Goal: Browse casually

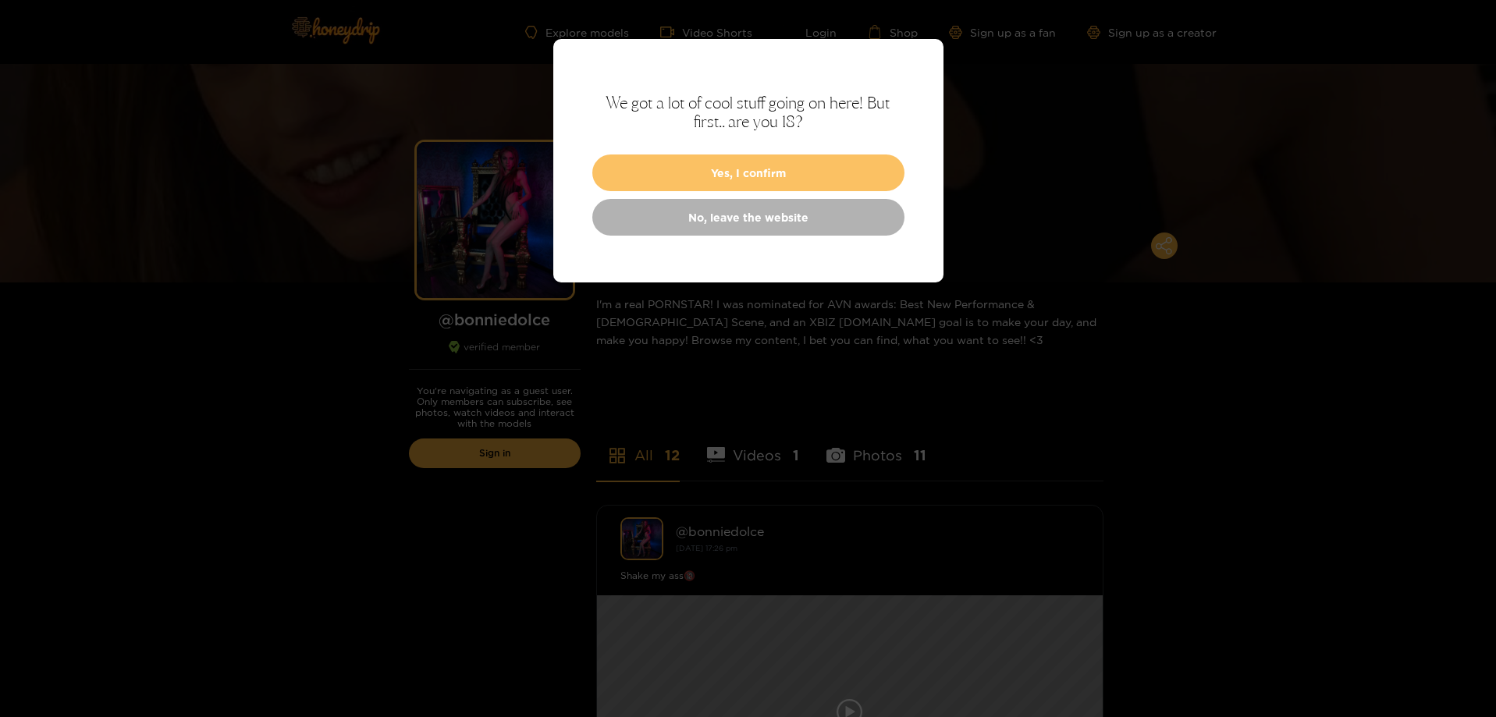
click at [776, 167] on button "Yes, I confirm" at bounding box center [748, 172] width 312 height 37
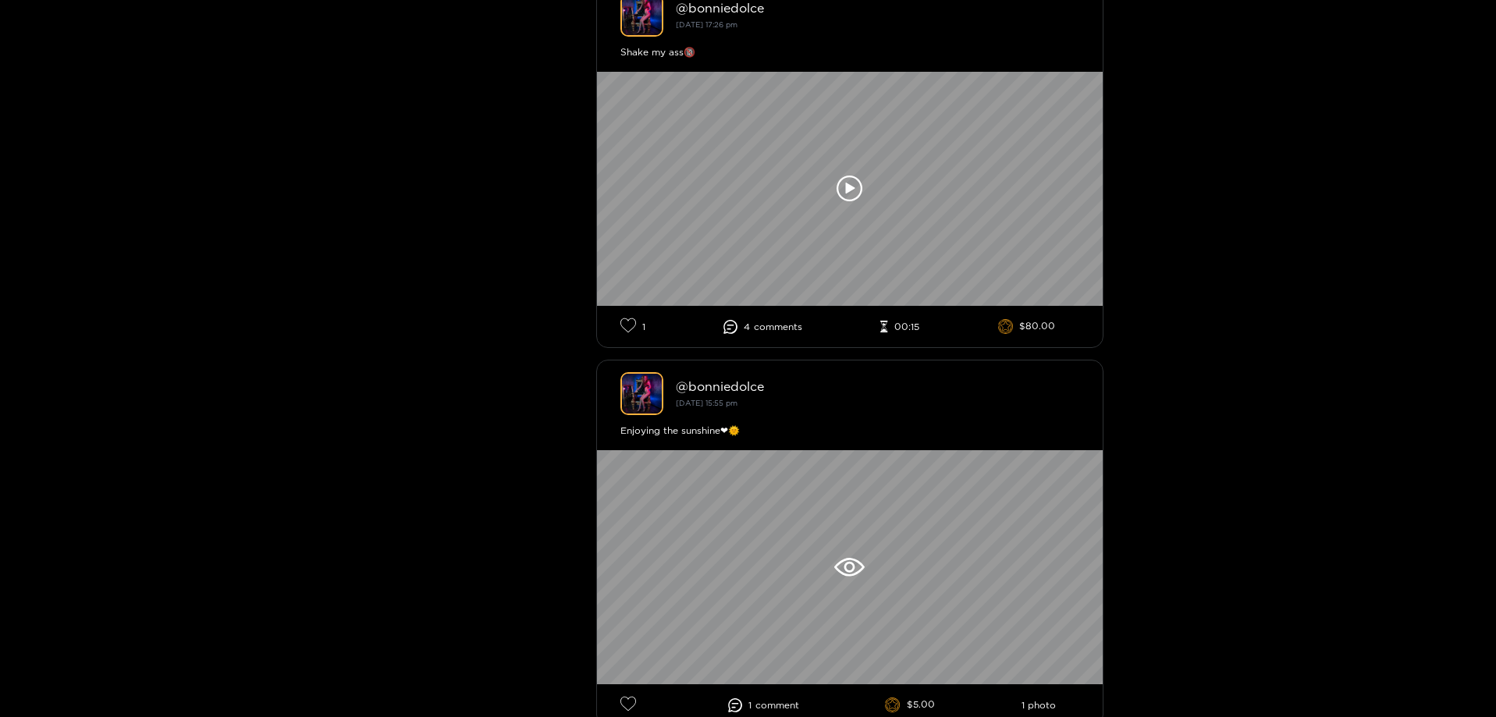
scroll to position [546, 0]
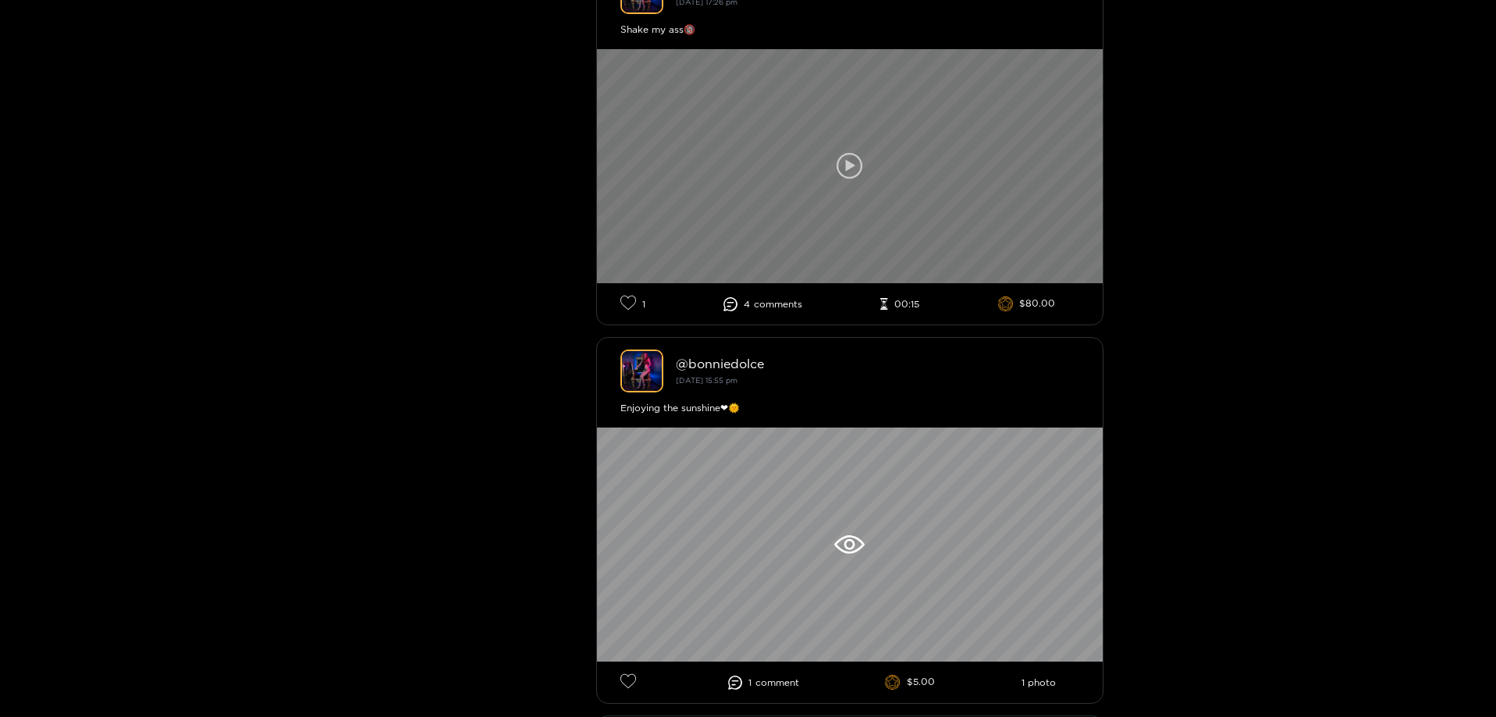
click at [854, 166] on icon at bounding box center [849, 166] width 9 height 12
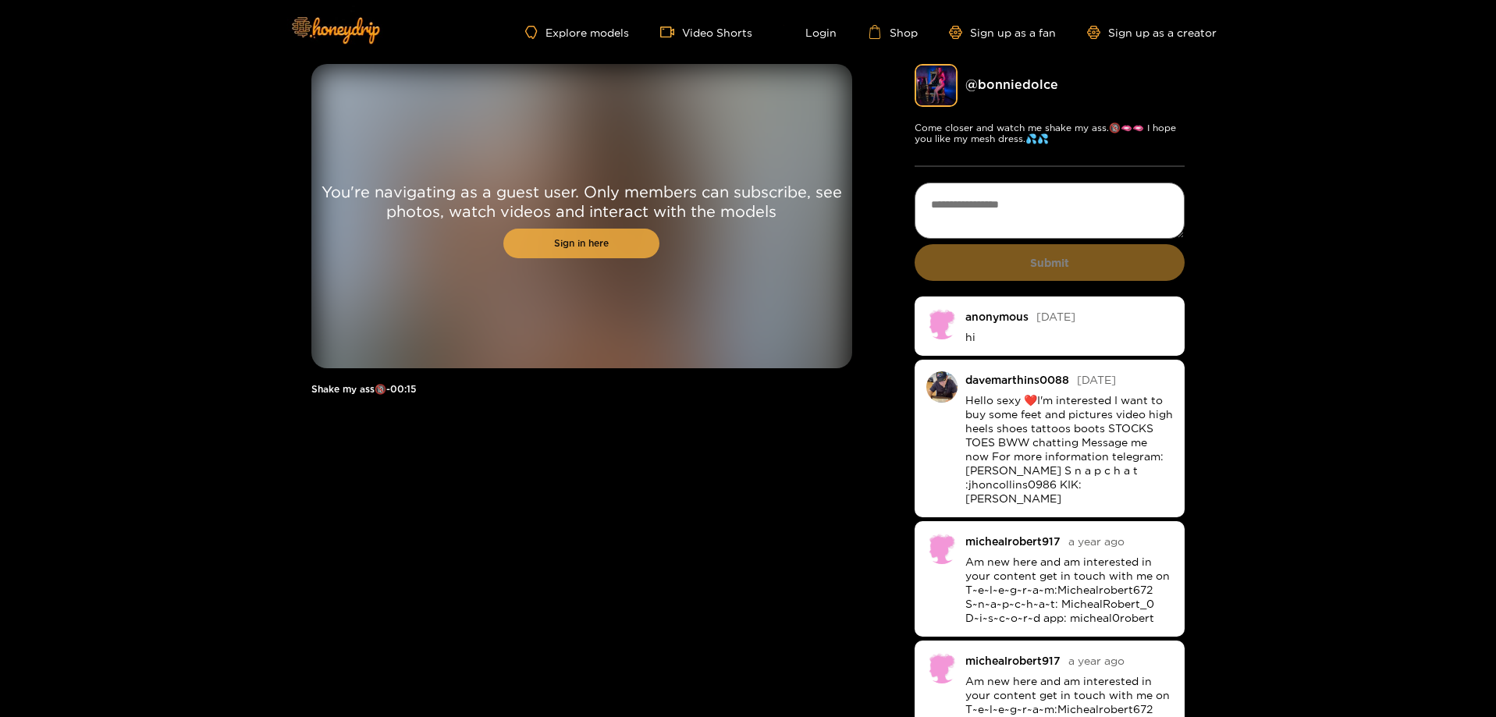
click at [612, 248] on link "Sign in here" at bounding box center [581, 244] width 156 height 30
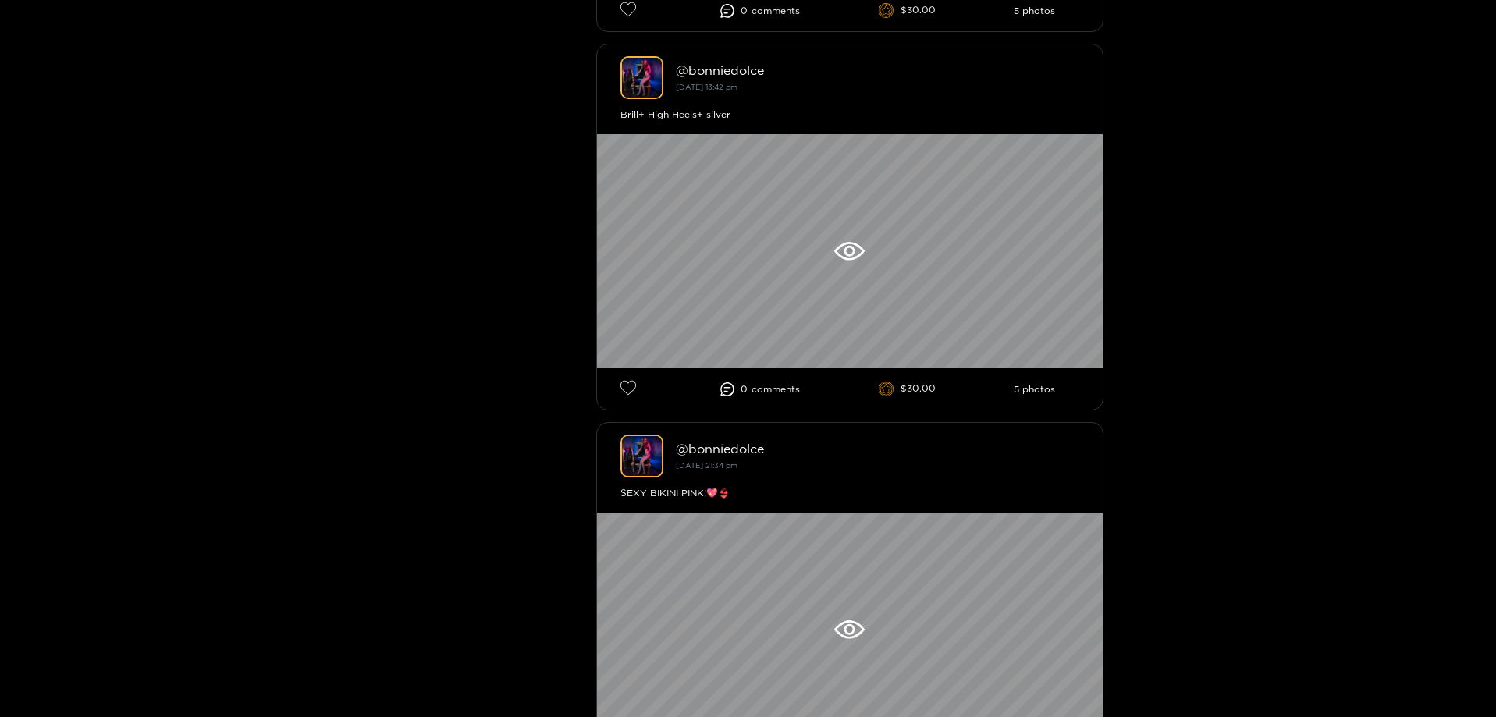
scroll to position [3433, 0]
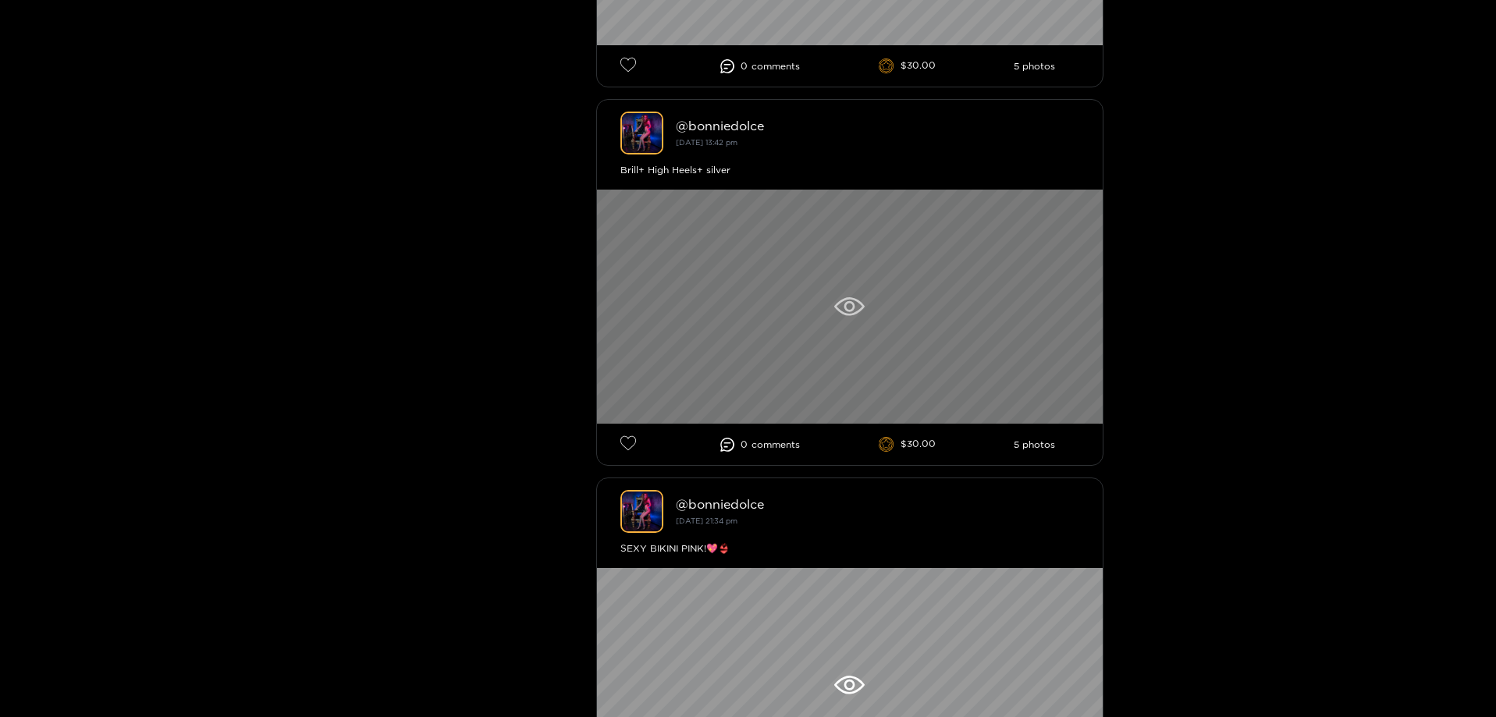
click at [843, 304] on icon at bounding box center [849, 306] width 30 height 19
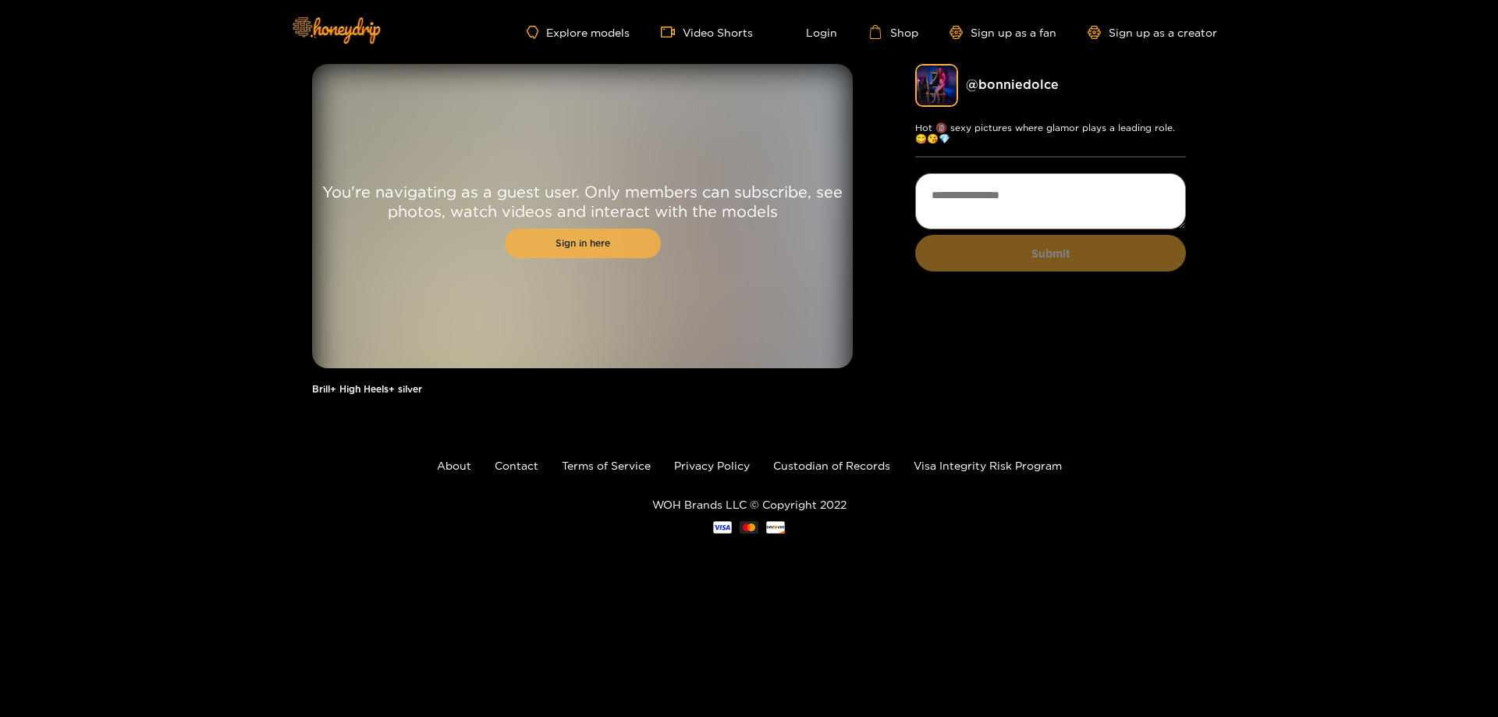
click at [612, 254] on link "Sign in here" at bounding box center [583, 244] width 156 height 30
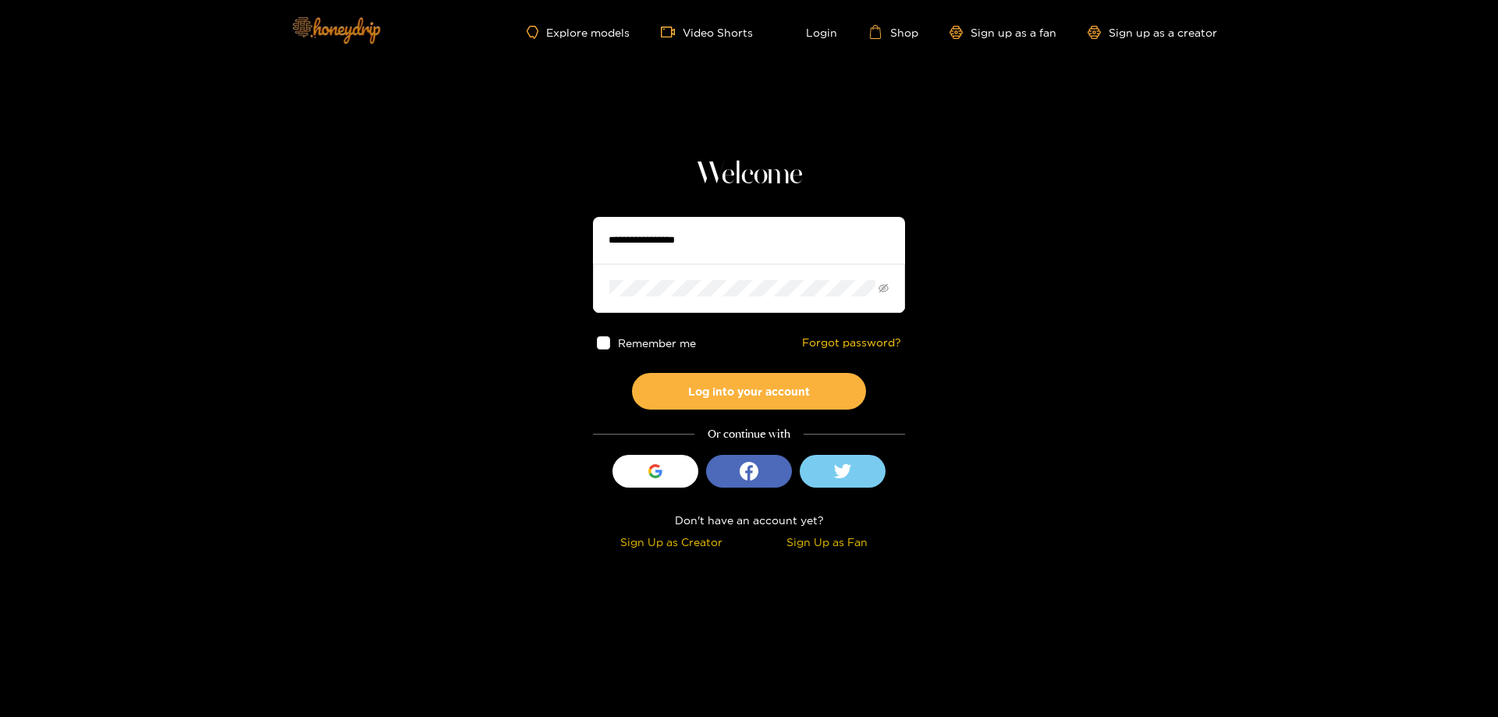
click at [342, 24] on img at bounding box center [335, 30] width 109 height 66
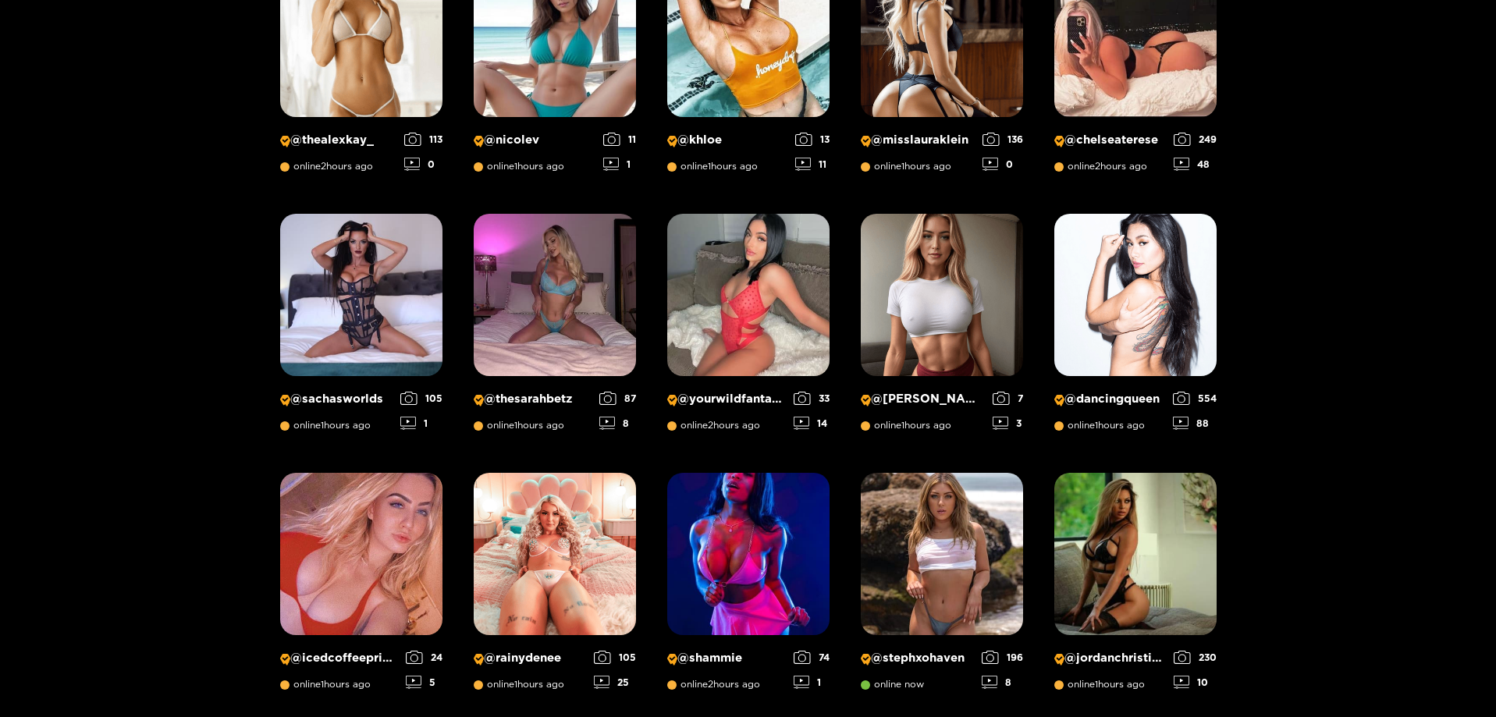
scroll to position [412, 0]
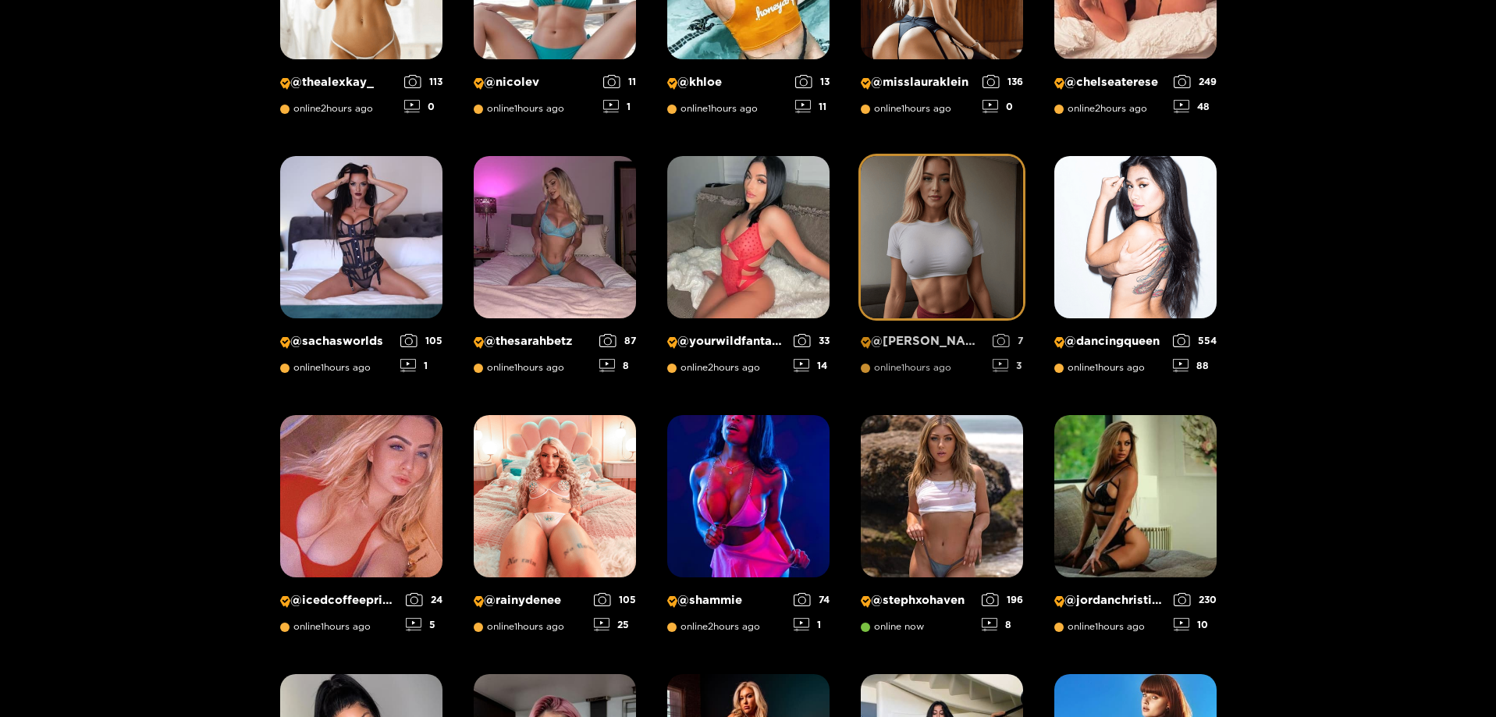
click at [964, 247] on img at bounding box center [942, 237] width 162 height 162
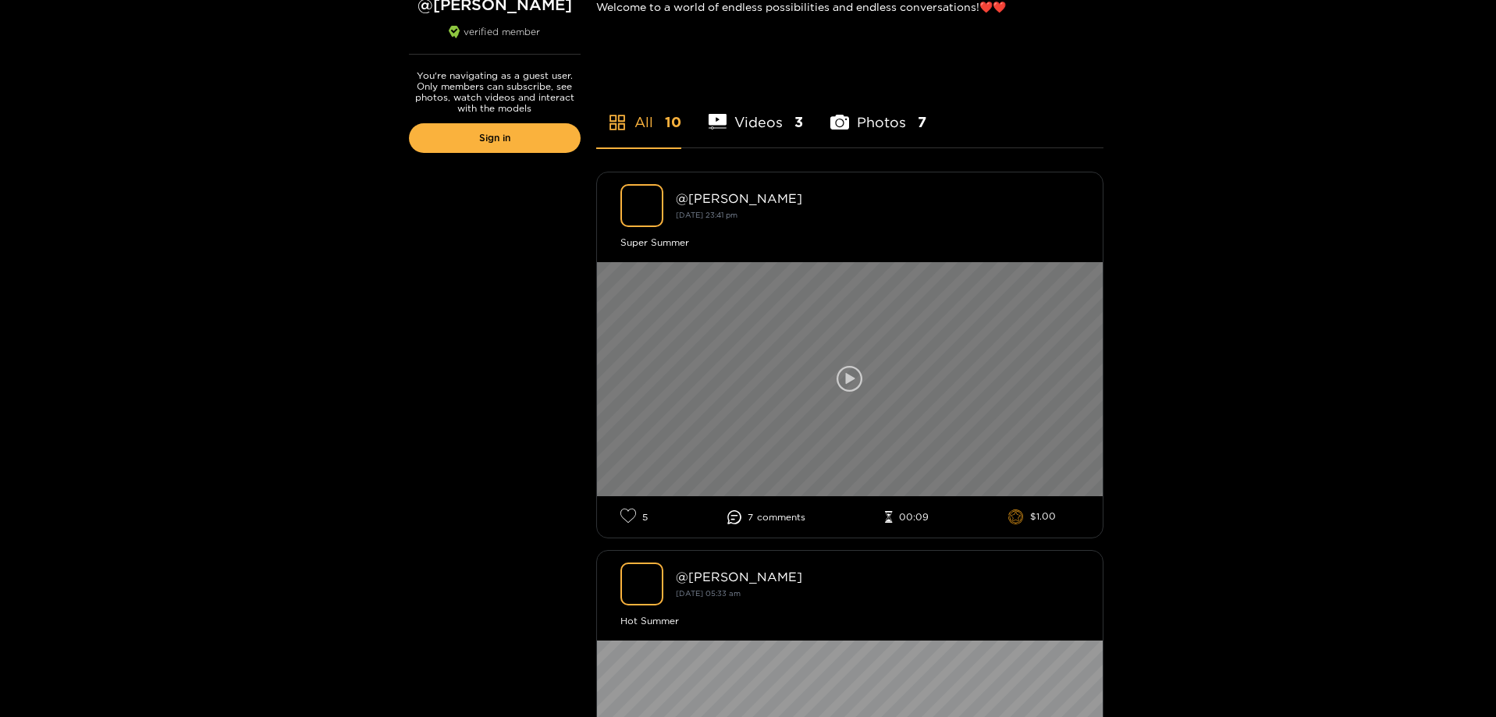
scroll to position [312, 0]
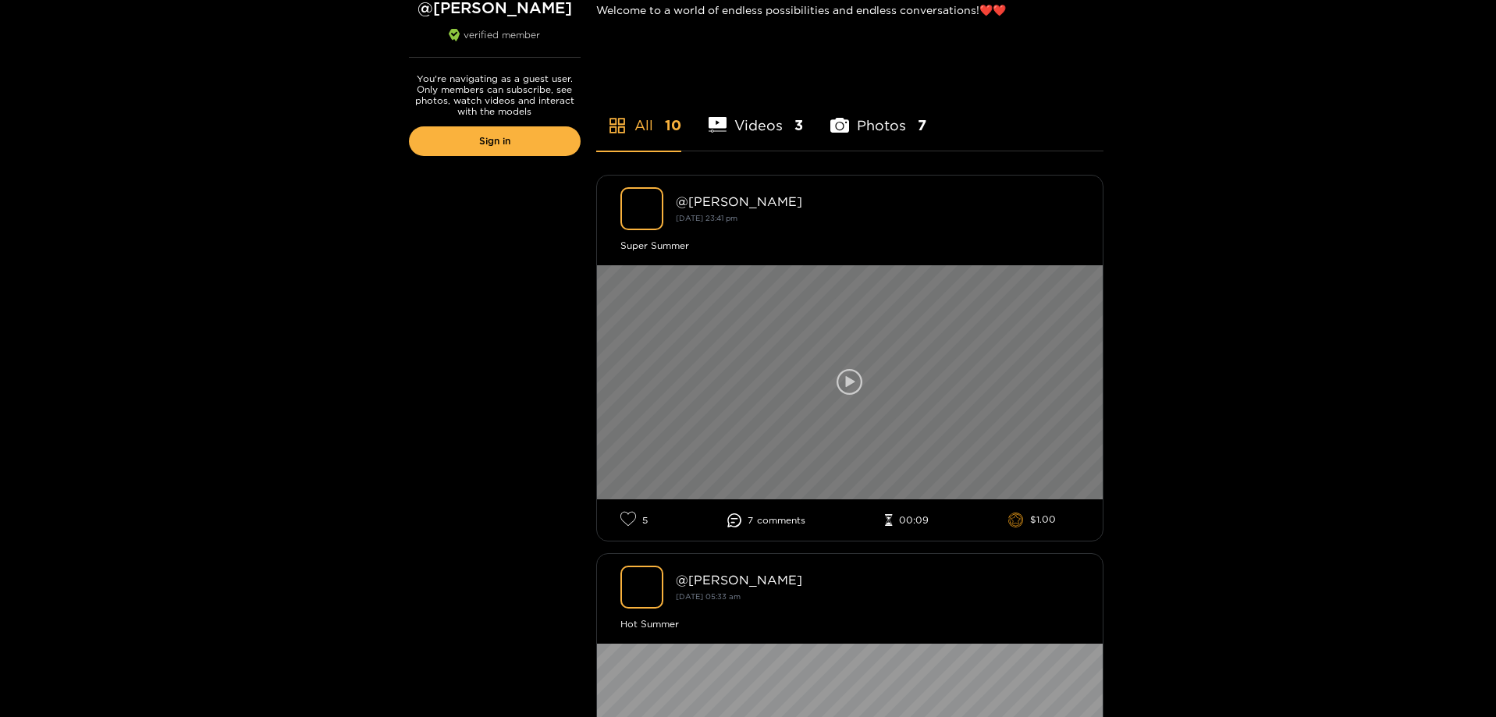
click at [839, 382] on icon at bounding box center [849, 382] width 27 height 27
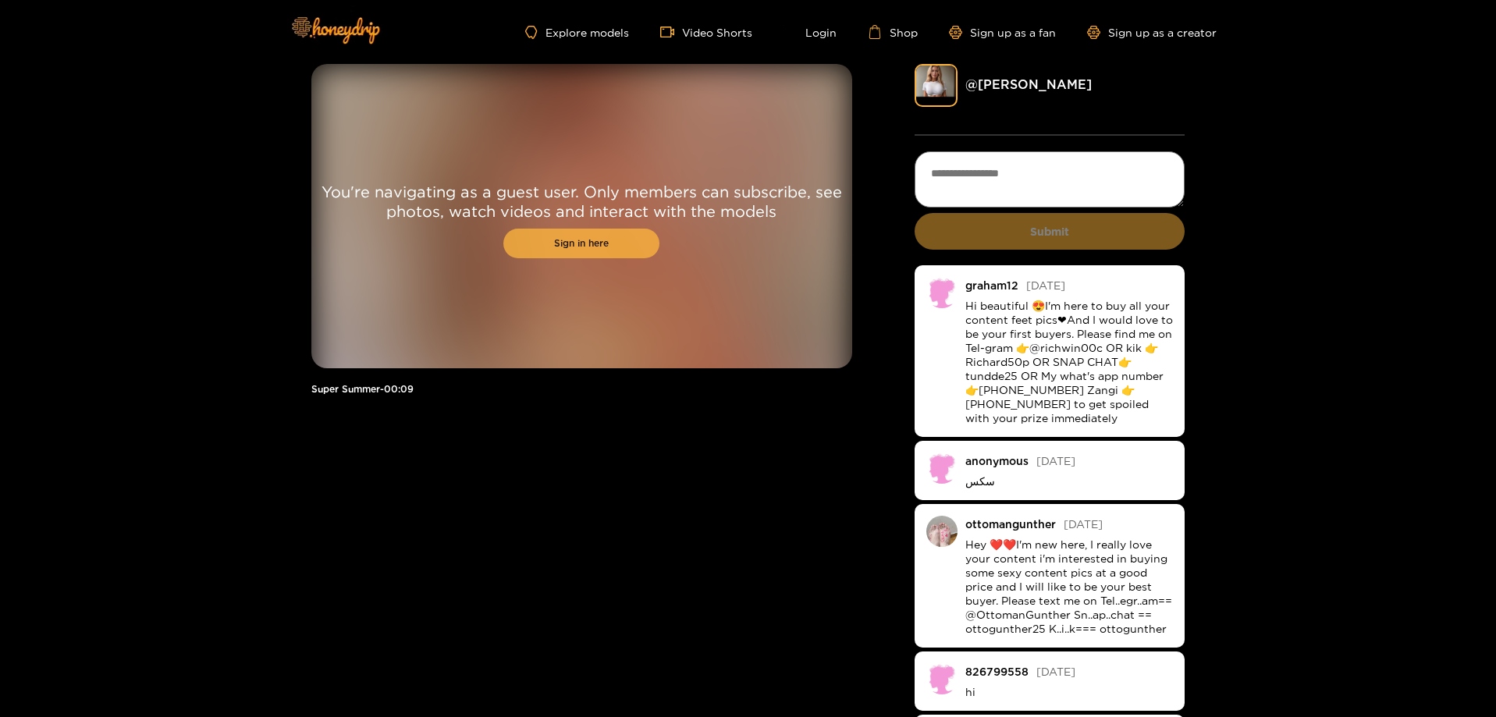
click at [601, 253] on link "Sign in here" at bounding box center [581, 244] width 156 height 30
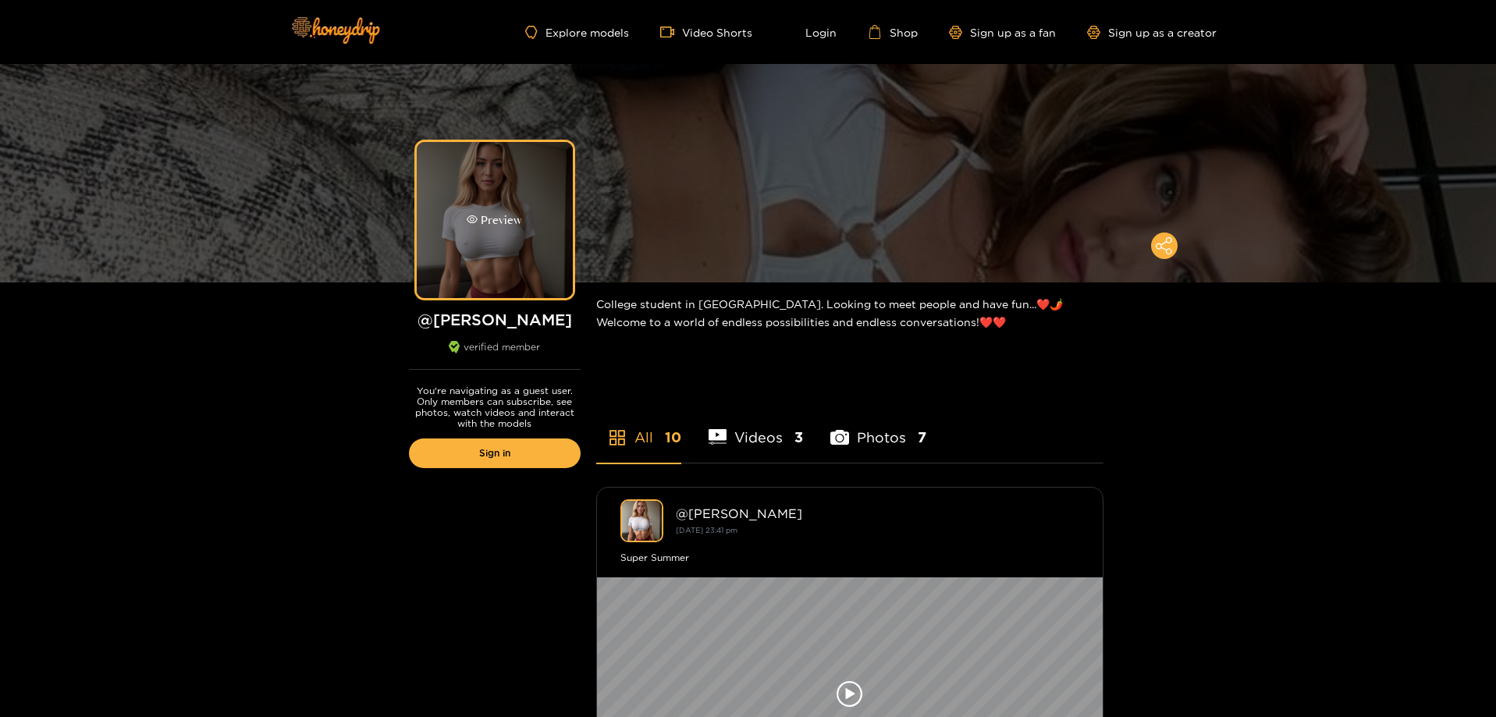
click at [541, 243] on div "Preview" at bounding box center [495, 220] width 156 height 156
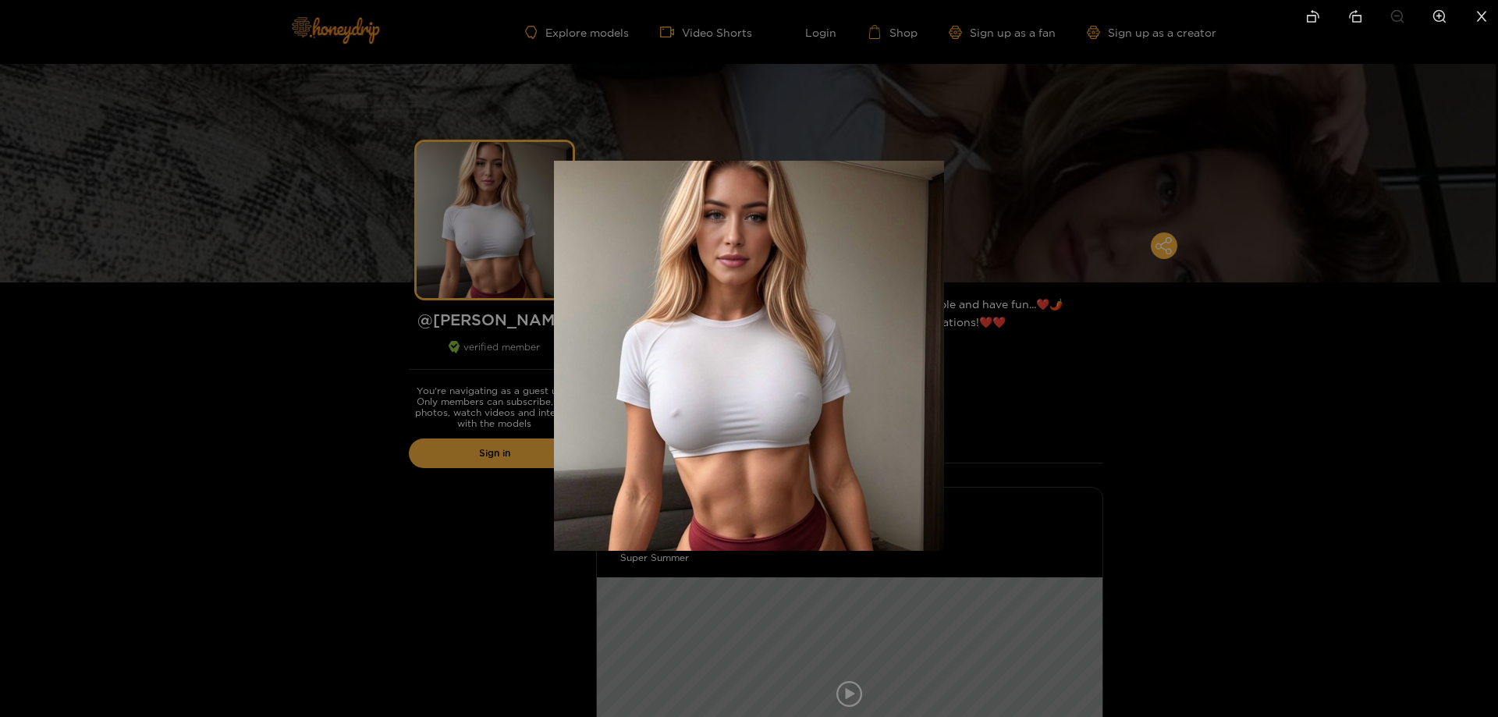
click at [787, 373] on img at bounding box center [749, 356] width 390 height 390
click at [236, 352] on div at bounding box center [749, 358] width 1498 height 717
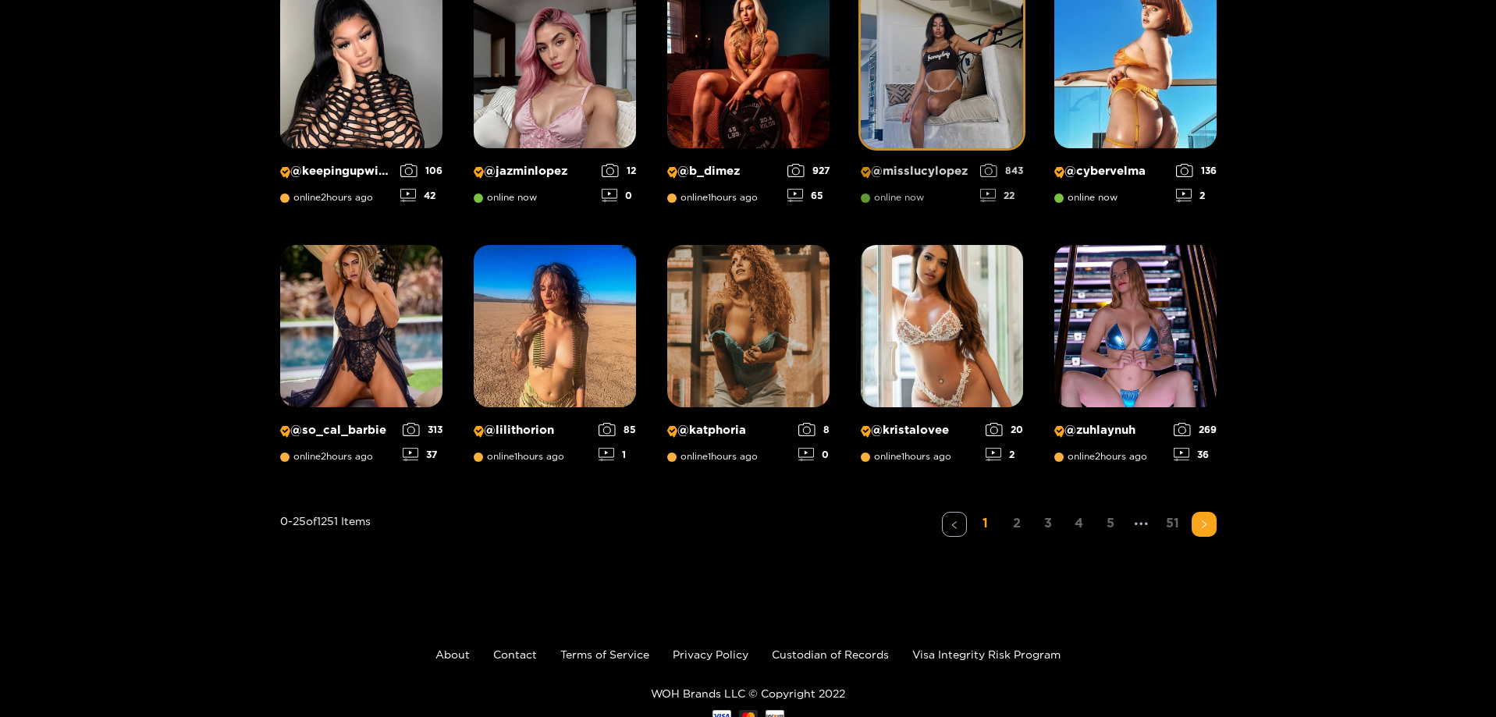
scroll to position [1114, 0]
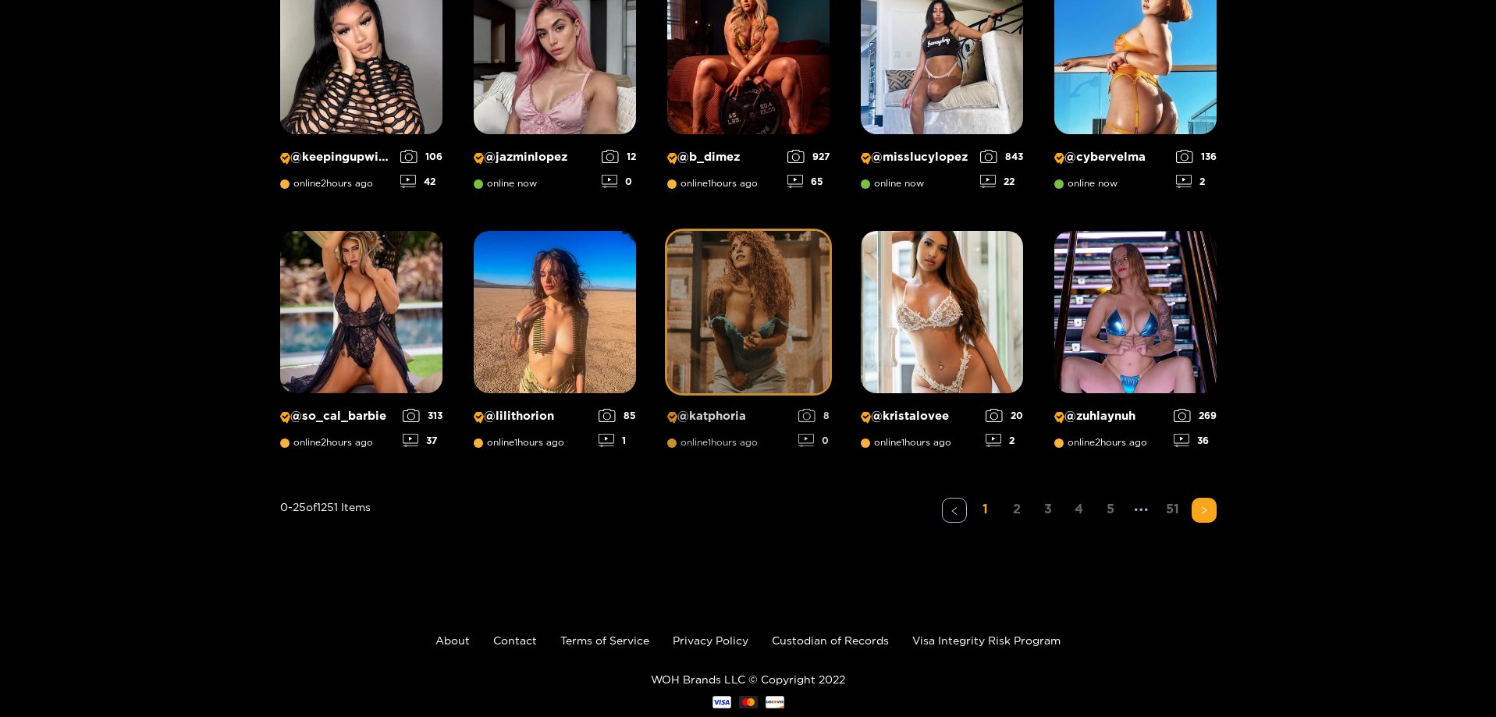
click at [746, 353] on img at bounding box center [748, 312] width 162 height 162
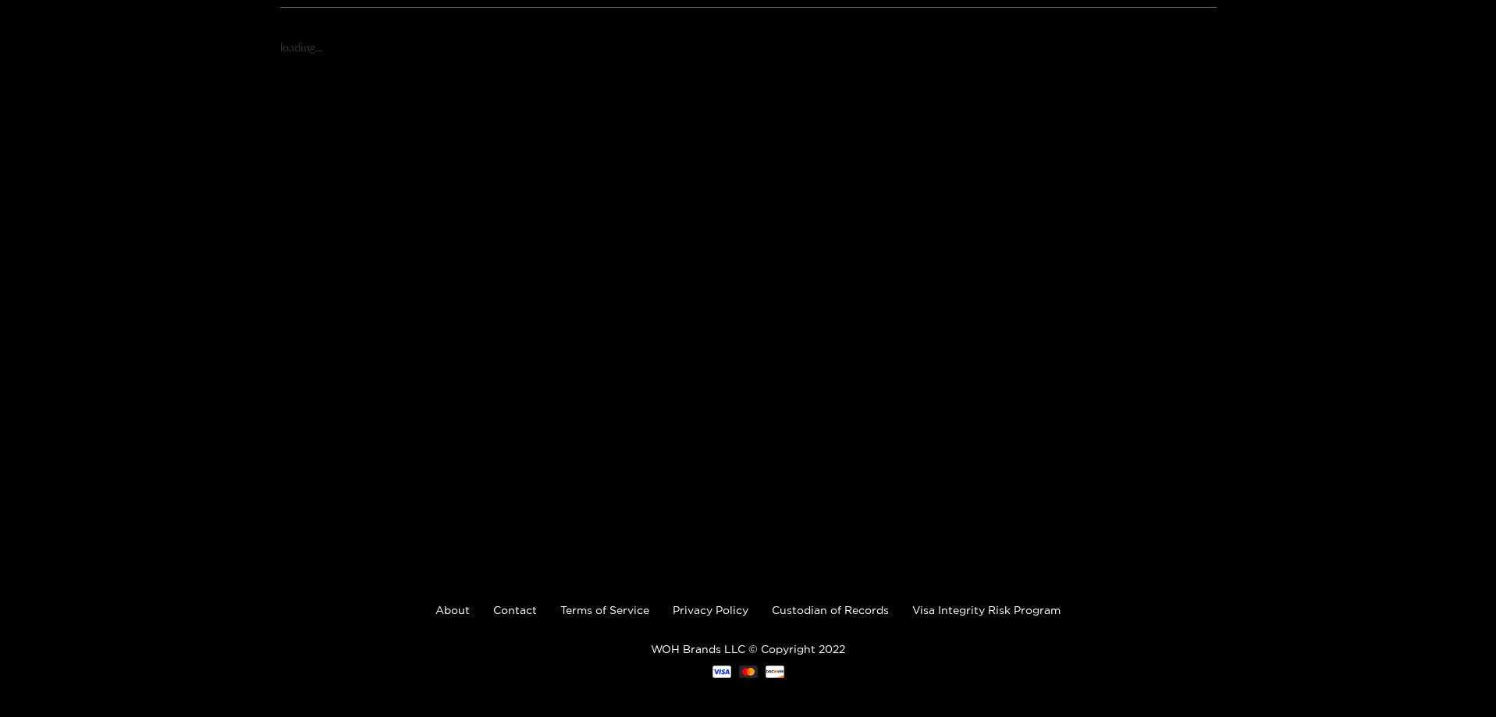
scroll to position [278, 0]
